Goal: Check status: Check status

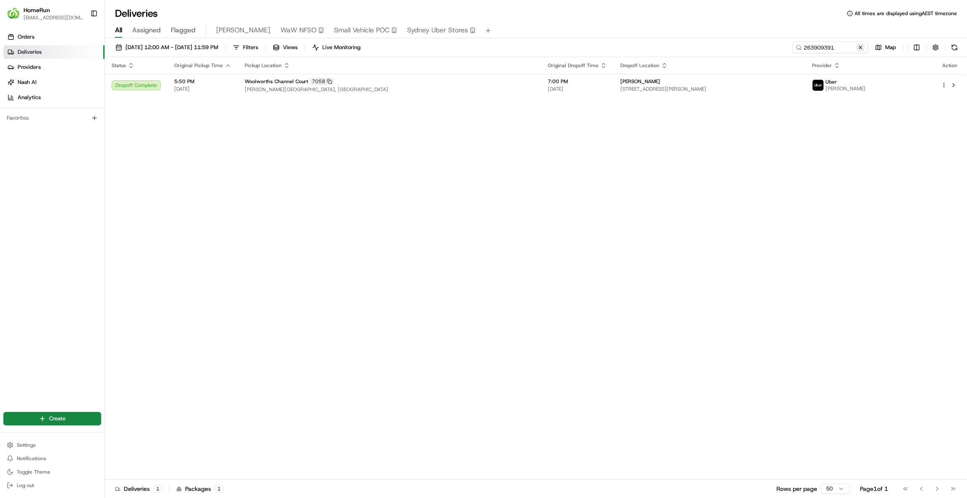
click at [863, 50] on button at bounding box center [861, 47] width 8 height 8
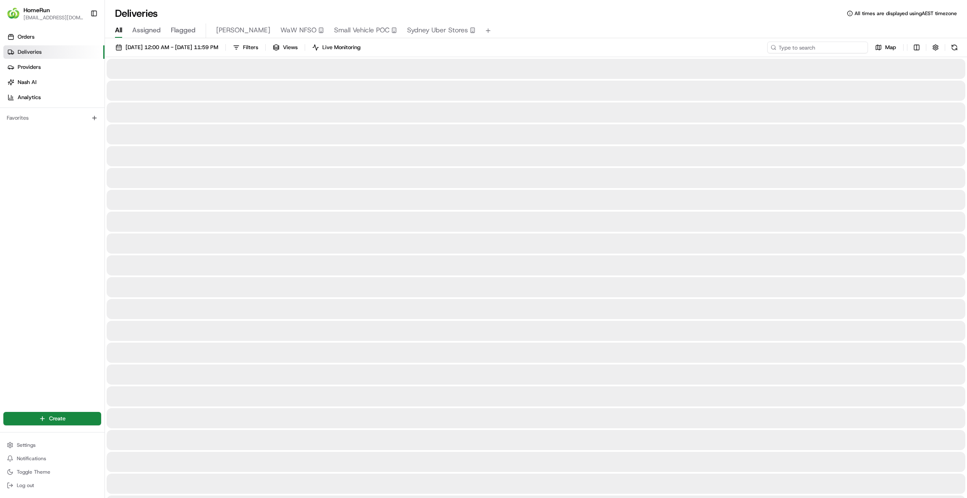
click at [841, 49] on input at bounding box center [818, 48] width 101 height 12
paste input "265291957"
type input "265291957"
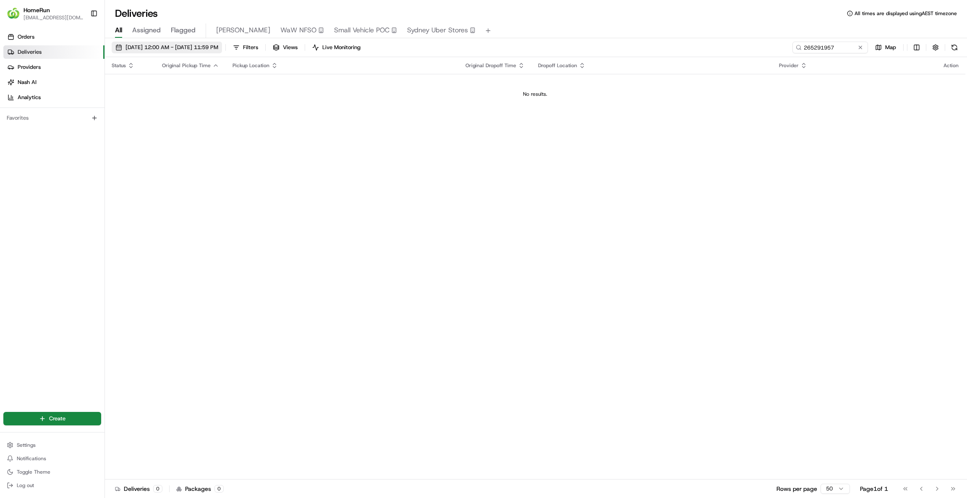
click at [218, 47] on span "[DATE] 12:00 AM - [DATE] 11:59 PM" at bounding box center [172, 48] width 93 height 8
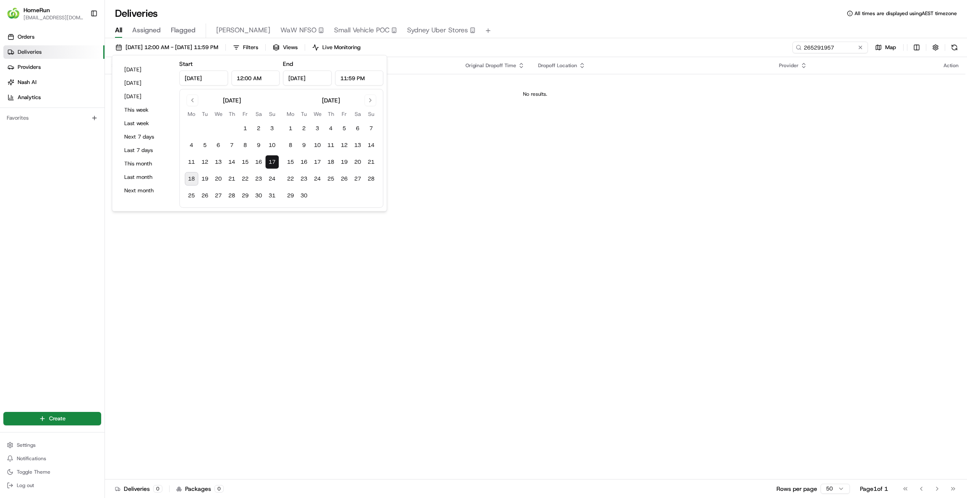
click at [190, 180] on button "18" at bounding box center [191, 178] width 13 height 13
type input "[DATE]"
click at [190, 181] on button "18" at bounding box center [191, 178] width 13 height 13
click at [801, 114] on td "No results." at bounding box center [535, 94] width 861 height 40
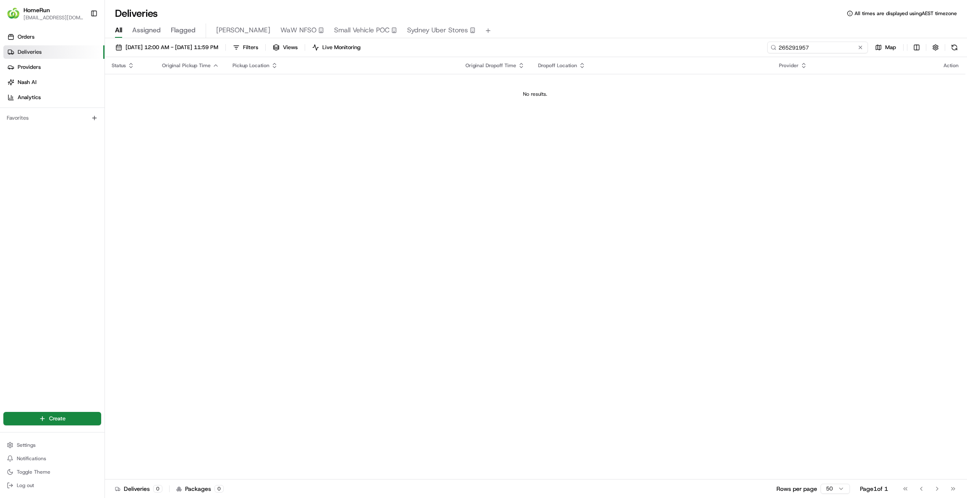
click at [805, 43] on input "265291957" at bounding box center [818, 48] width 101 height 12
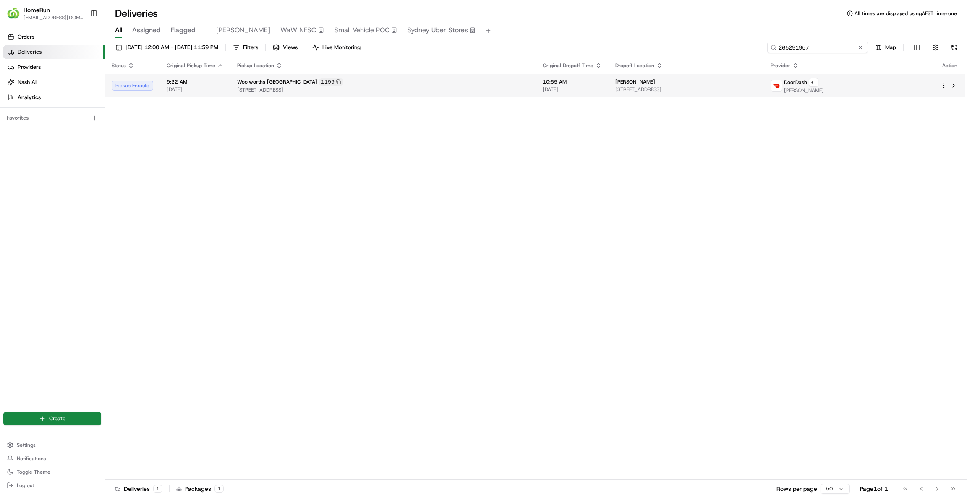
type input "265291957"
click at [764, 93] on td "[PERSON_NAME] [STREET_ADDRESS]" at bounding box center [686, 85] width 155 height 23
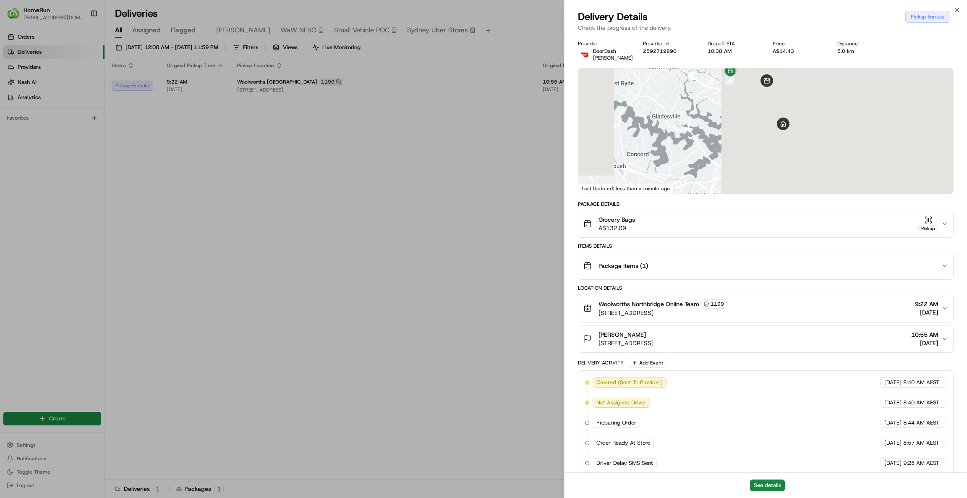
drag, startPoint x: 317, startPoint y: 168, endPoint x: 229, endPoint y: 165, distance: 88.2
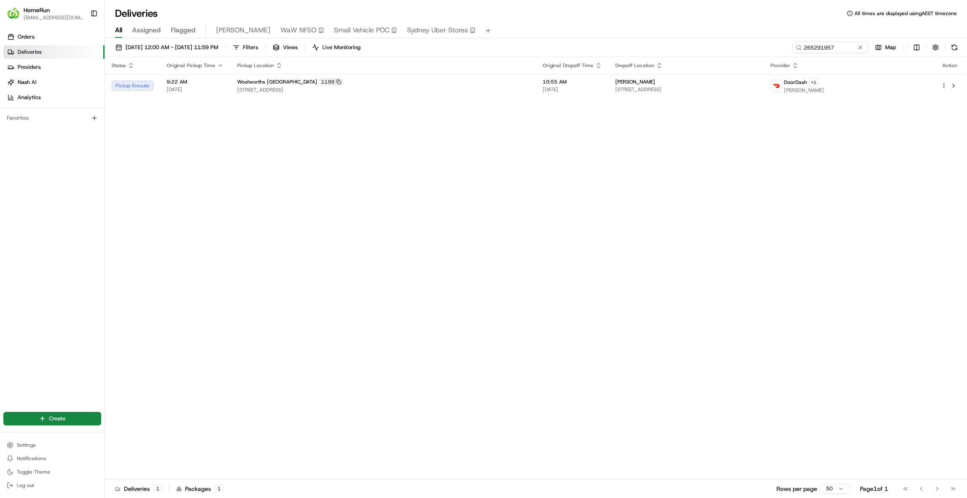
click at [229, 165] on div "Status Original Pickup Time Pickup Location Original Dropoff Time Dropoff Locat…" at bounding box center [535, 268] width 861 height 422
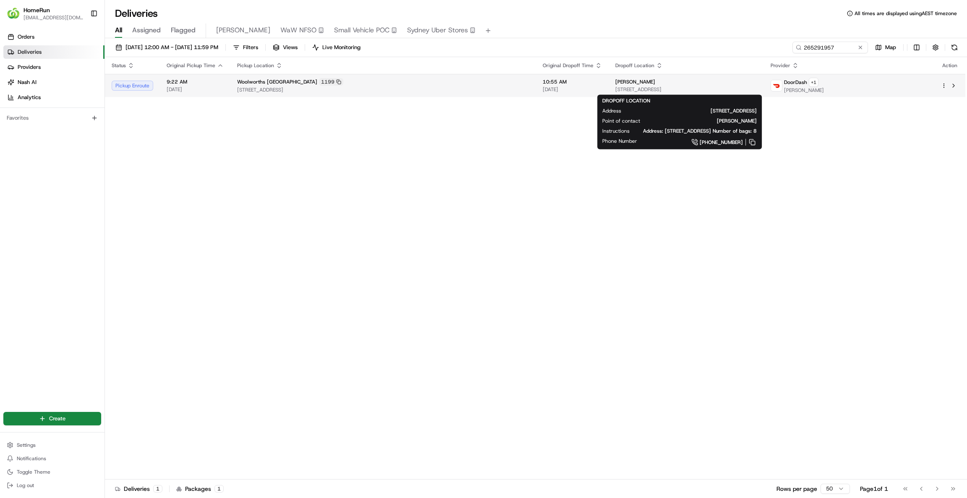
click at [758, 92] on span "[STREET_ADDRESS]" at bounding box center [687, 89] width 142 height 7
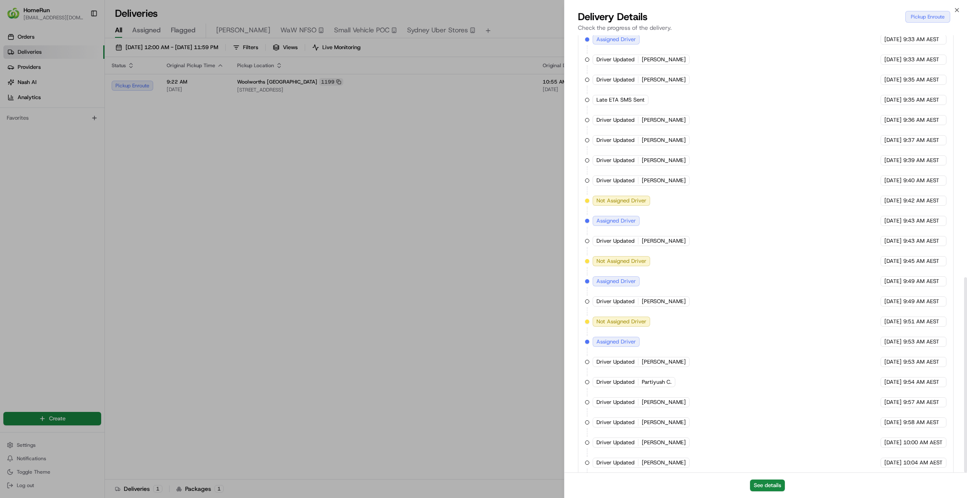
scroll to position [543, 0]
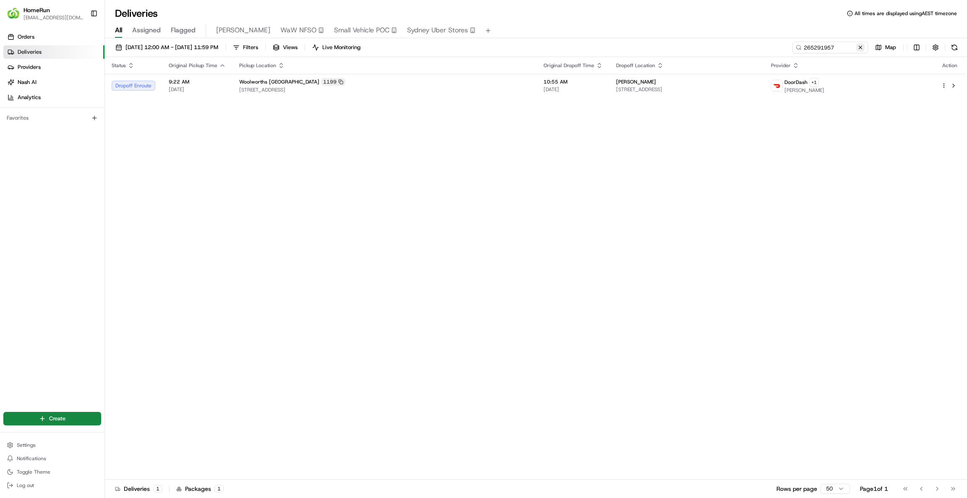
click at [859, 47] on button at bounding box center [861, 47] width 8 height 8
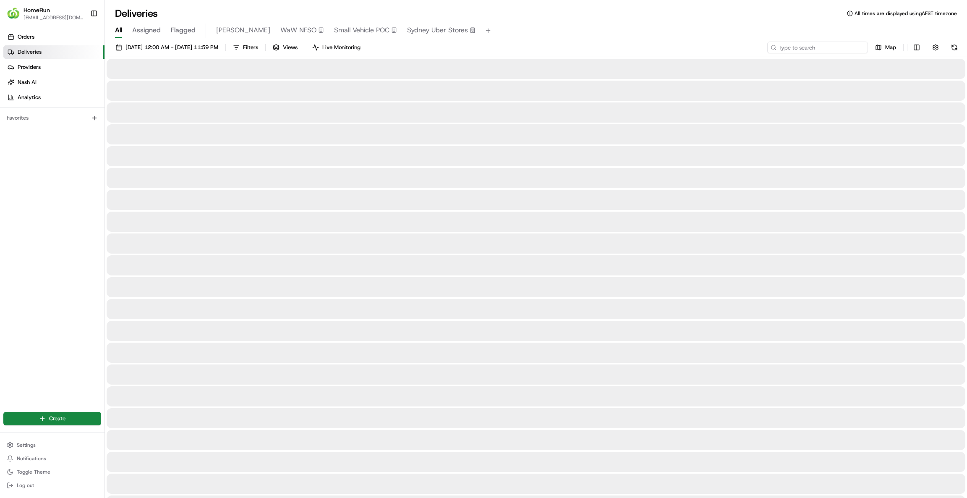
click at [818, 52] on input at bounding box center [818, 48] width 101 height 12
paste input "263750144"
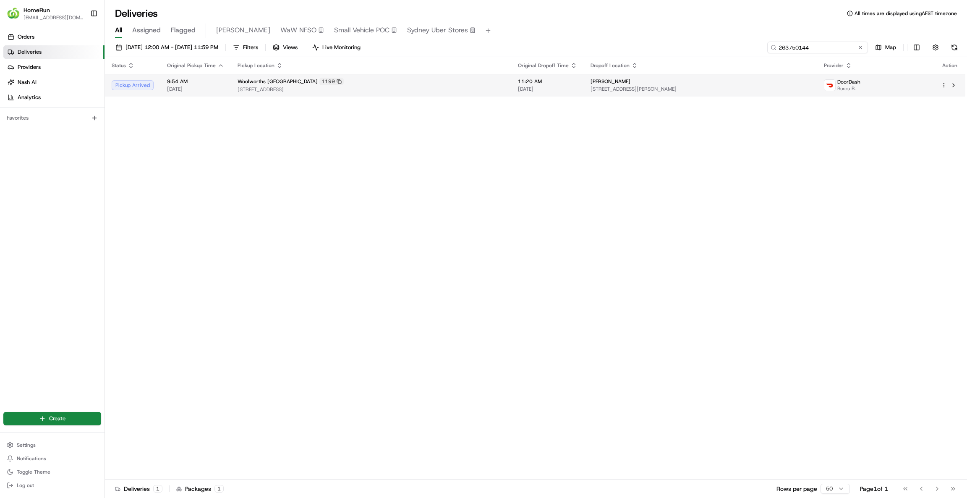
type input "263750144"
click at [704, 87] on span "[STREET_ADDRESS][PERSON_NAME]" at bounding box center [701, 89] width 220 height 7
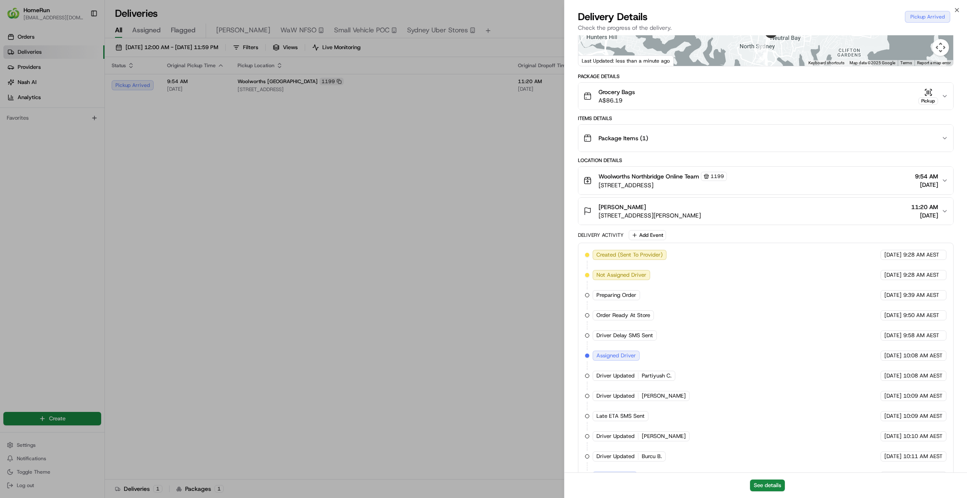
scroll to position [172, 0]
